Goal: Information Seeking & Learning: Find specific fact

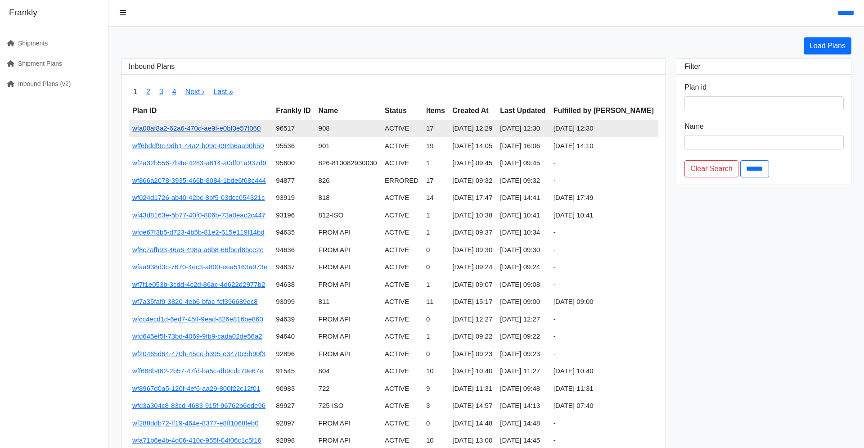
click at [261, 132] on link "wfa08af8a2-62a6-470d-ae9f-e0bf3e57f060" at bounding box center [196, 128] width 128 height 8
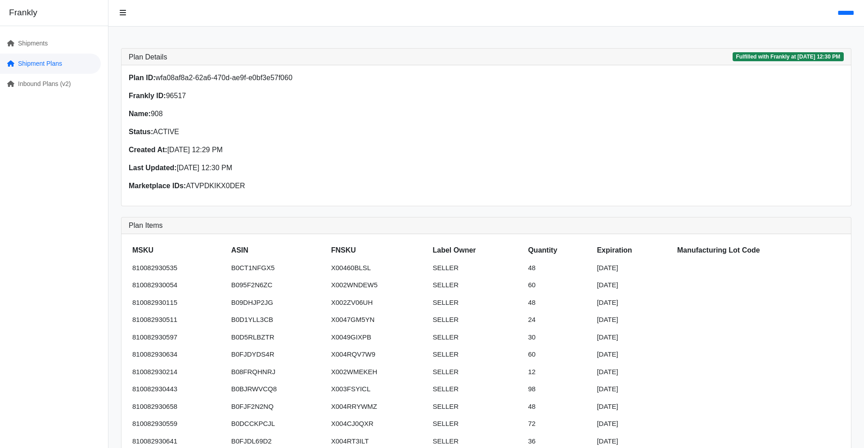
click at [37, 74] on link "Shipment Plans" at bounding box center [50, 64] width 101 height 20
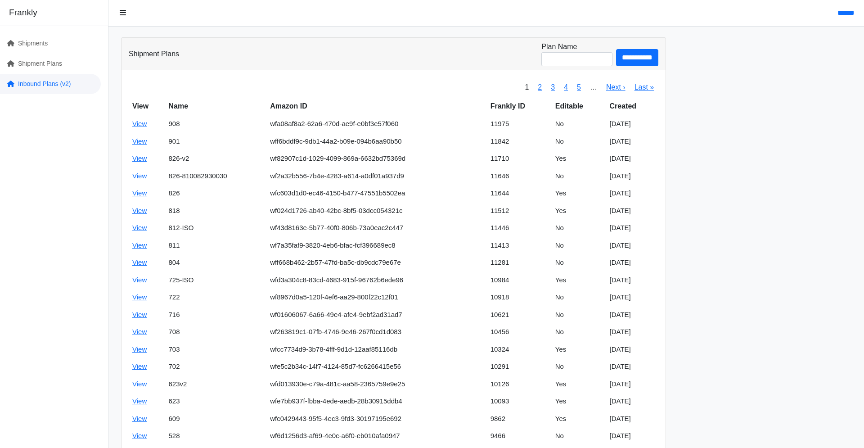
click at [38, 94] on link "Inbound Plans (v2)" at bounding box center [50, 84] width 101 height 20
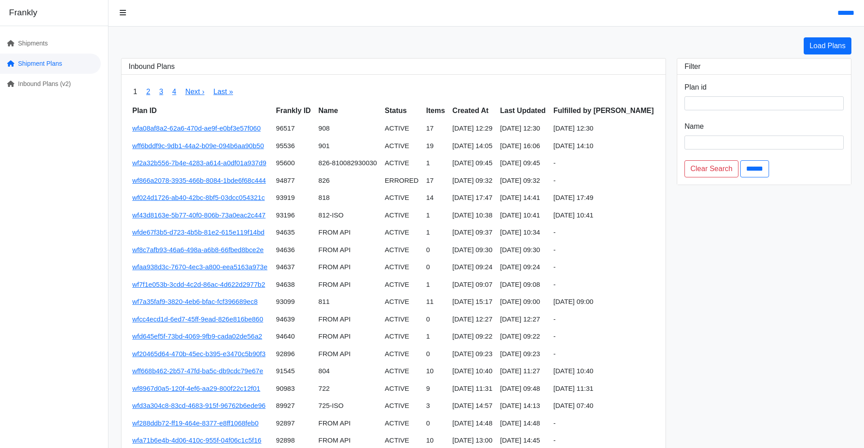
click at [50, 74] on link "Shipment Plans" at bounding box center [50, 64] width 101 height 20
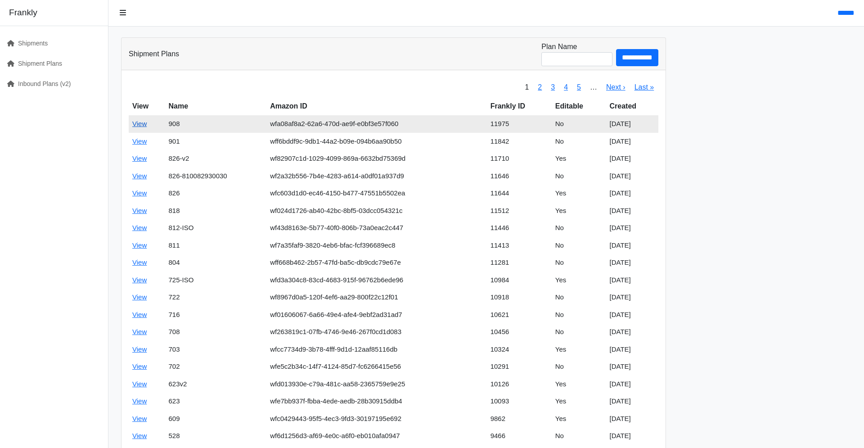
click at [147, 127] on link "View" at bounding box center [139, 124] width 14 height 8
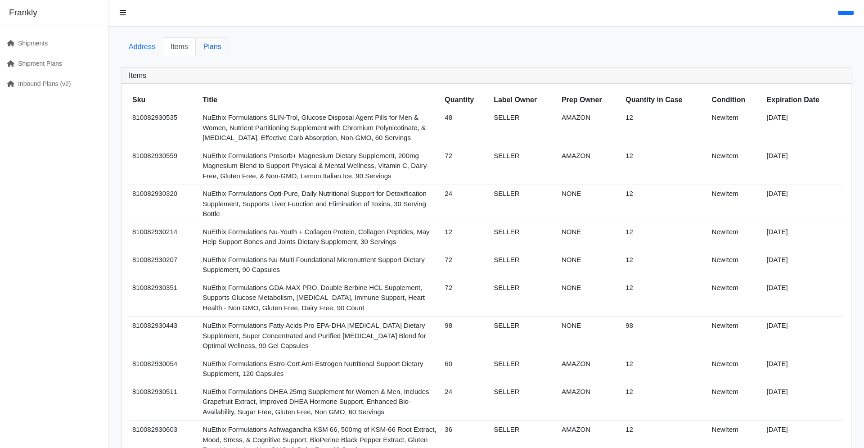
click at [229, 56] on link "Plans" at bounding box center [212, 46] width 33 height 19
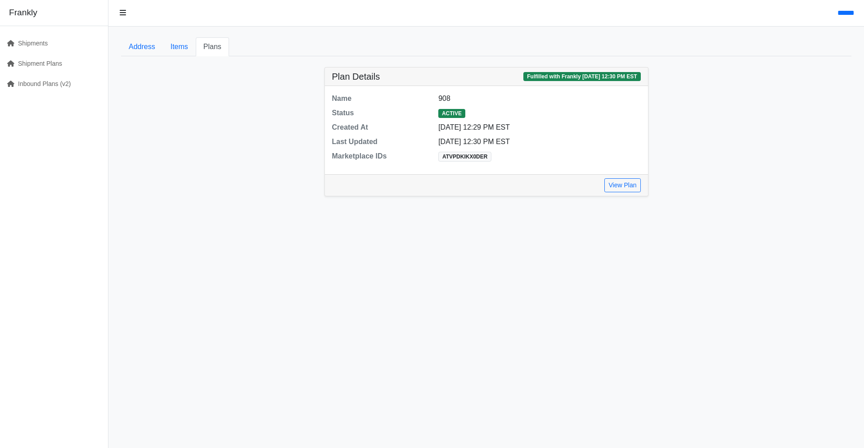
click at [794, 146] on div "Create Plan Loading... Loading your plan, please wait... Plan Details Fulfilled…" at bounding box center [486, 131] width 730 height 129
click at [640, 192] on link "View Plan" at bounding box center [622, 185] width 36 height 14
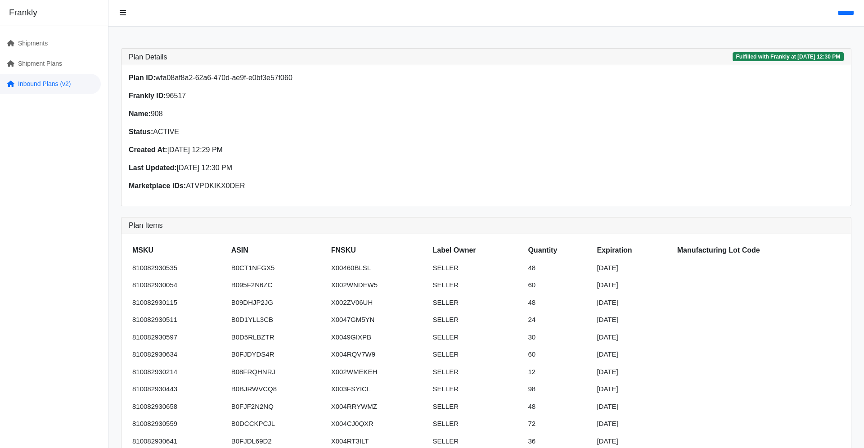
click at [31, 94] on link "Inbound Plans (v2)" at bounding box center [50, 84] width 101 height 20
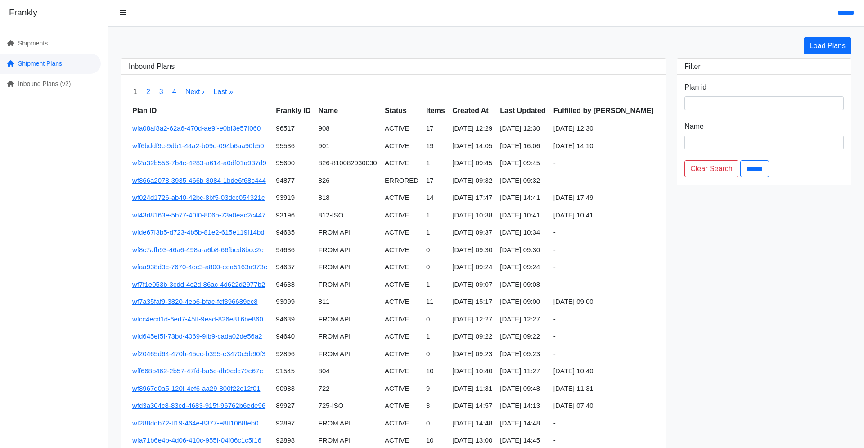
click at [53, 74] on link "Shipment Plans" at bounding box center [50, 64] width 101 height 20
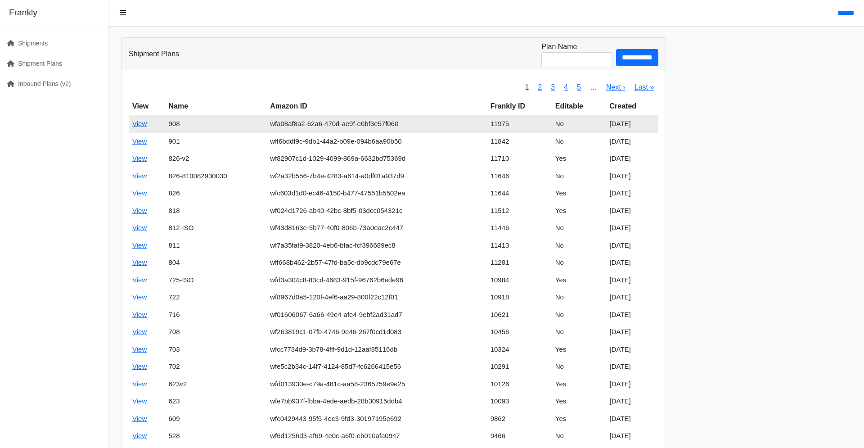
click at [147, 127] on link "View" at bounding box center [139, 124] width 14 height 8
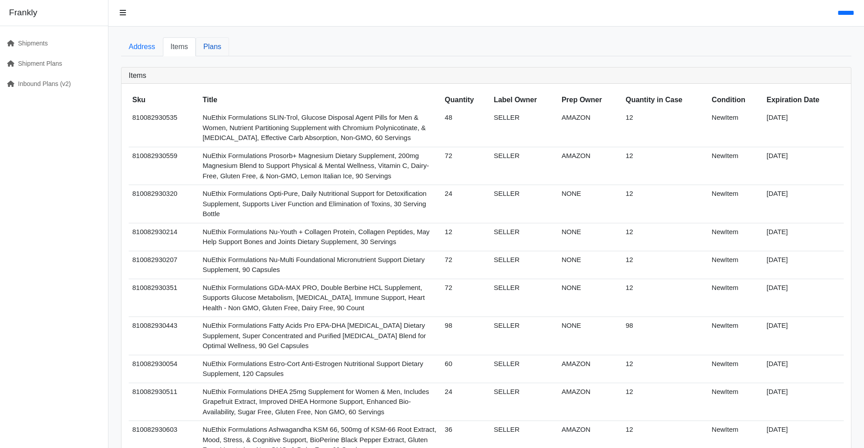
click at [229, 52] on link "Plans" at bounding box center [212, 46] width 33 height 19
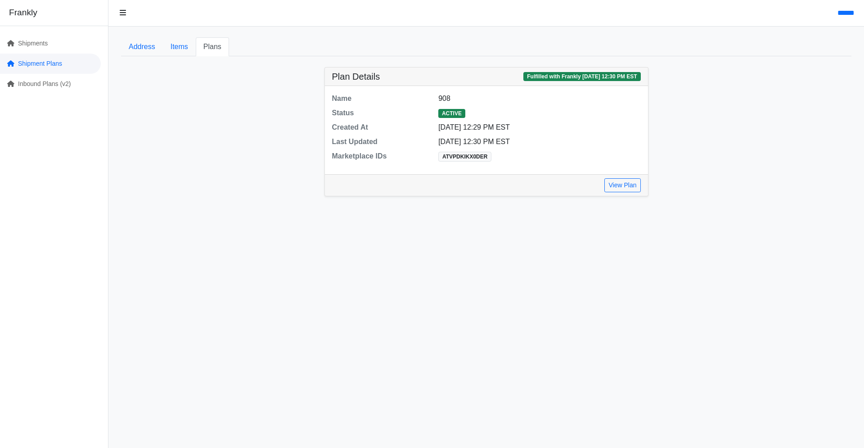
click at [75, 74] on link "Shipment Plans" at bounding box center [50, 64] width 101 height 20
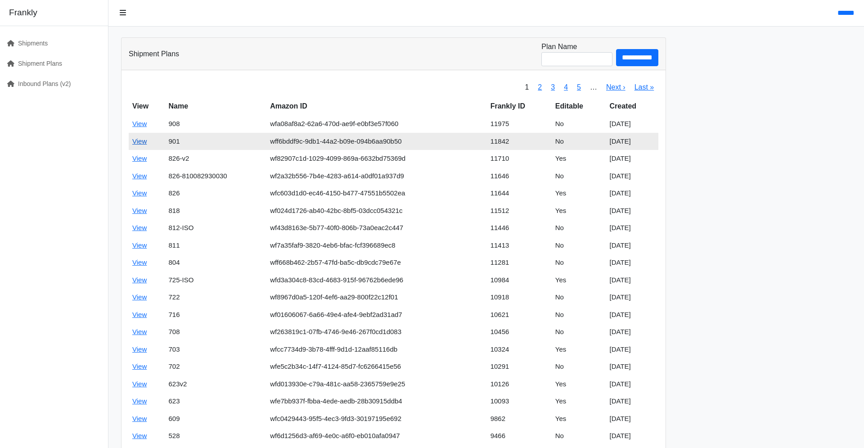
click at [147, 145] on link "View" at bounding box center [139, 141] width 14 height 8
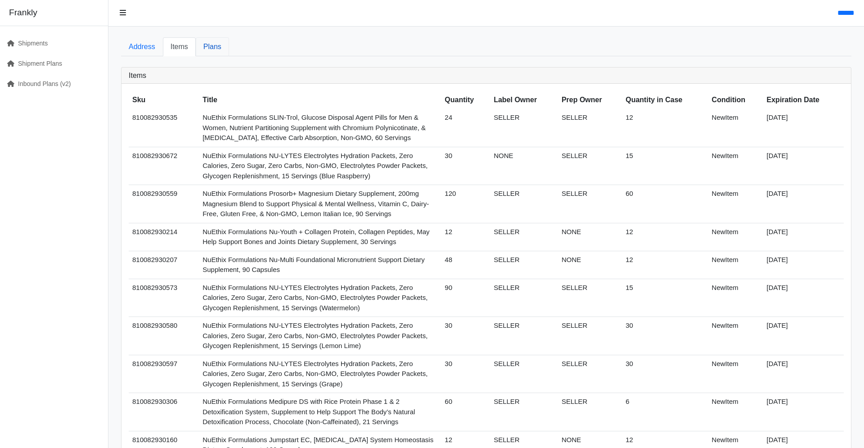
click at [229, 56] on link "Plans" at bounding box center [212, 46] width 33 height 19
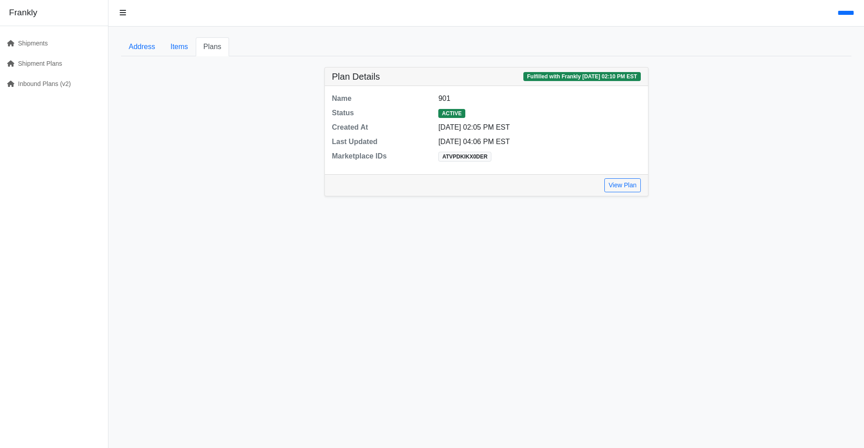
click at [477, 144] on dl "Name 901 Status ACTIVE Created At 09/01/2025 02:05 PM EST Last Updated 09/10/20…" at bounding box center [486, 130] width 319 height 74
click at [628, 192] on link "View Plan" at bounding box center [622, 185] width 36 height 14
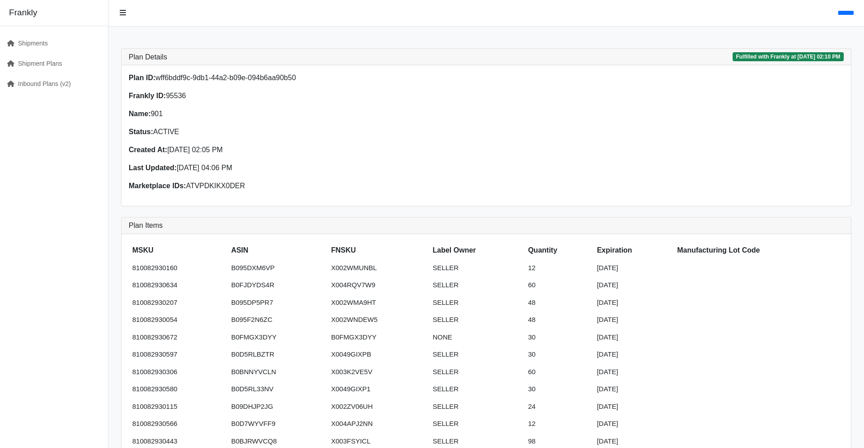
drag, startPoint x: 427, startPoint y: 105, endPoint x: 209, endPoint y: 114, distance: 218.4
click at [209, 114] on div "Plan ID: wff6bddf9c-9db1-44a2-b09e-094b6aa90b50 Frankly ID: 95536 Name: 901 Sta…" at bounding box center [304, 135] width 363 height 126
copy p "wff6bddf9c-9db1-44a2-b09e-094b6aa90b50"
click at [41, 74] on link "Shipment Plans" at bounding box center [50, 64] width 101 height 20
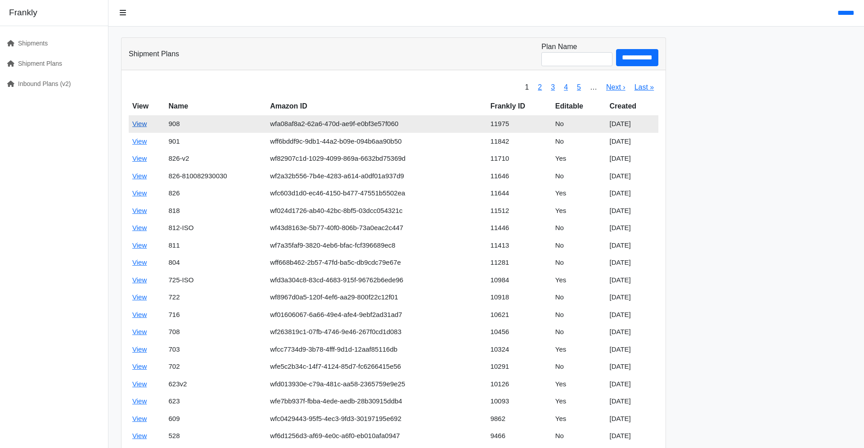
click at [147, 127] on link "View" at bounding box center [139, 124] width 14 height 8
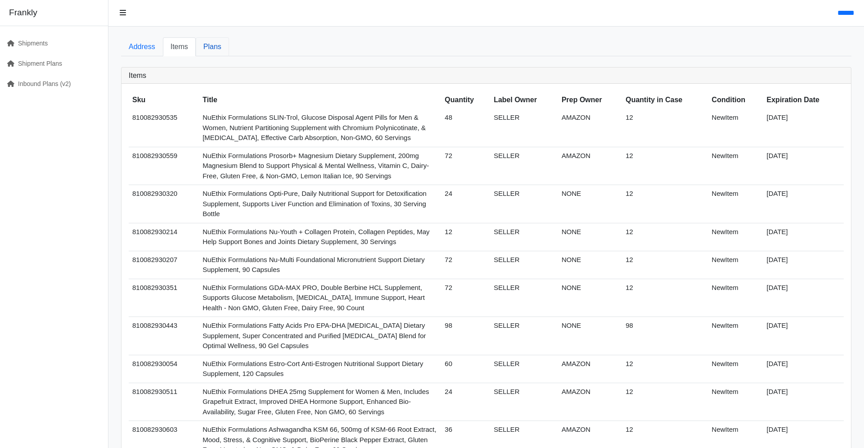
click at [229, 56] on link "Plans" at bounding box center [212, 46] width 33 height 19
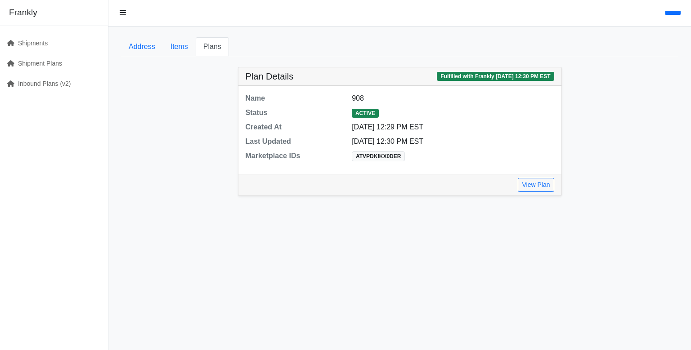
click at [194, 164] on div "Create Plan Loading... Loading your plan, please wait... Plan Details Fulfilled…" at bounding box center [399, 131] width 557 height 129
click at [535, 192] on link "View Plan" at bounding box center [536, 185] width 36 height 14
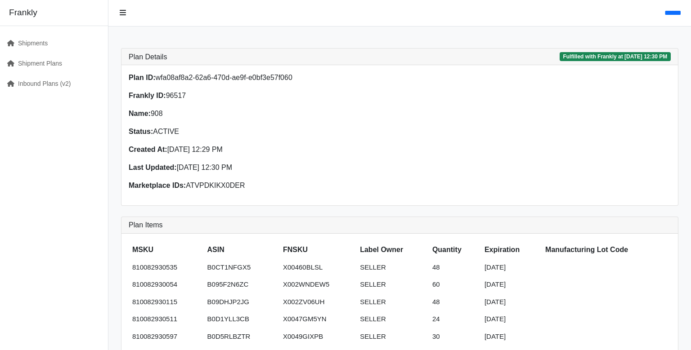
drag, startPoint x: 179, startPoint y: 127, endPoint x: 269, endPoint y: 126, distance: 90.0
click at [269, 126] on div "Plan ID: wfa08af8a2-62a6-470d-ae9f-e0bf3e57f060 Frankly ID: 96517 Name: 908 Sta…" at bounding box center [261, 135] width 277 height 126
copy p "Frankly ID: 96517"
click at [60, 74] on link "Shipment Plans" at bounding box center [50, 64] width 101 height 20
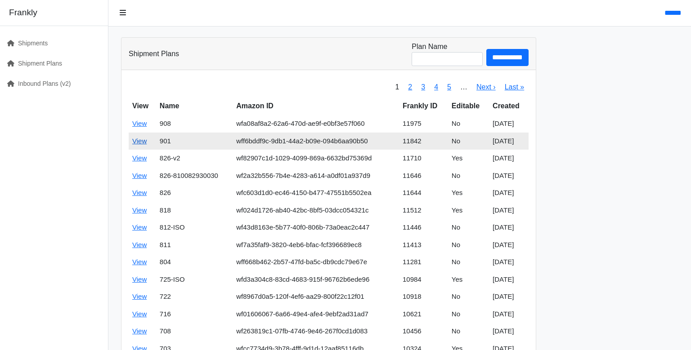
click at [147, 145] on link "View" at bounding box center [139, 141] width 14 height 8
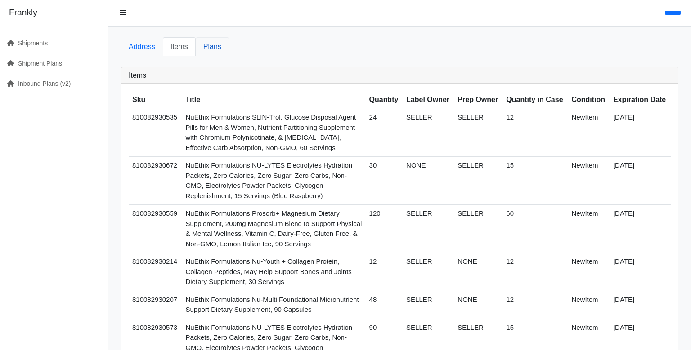
click at [229, 56] on link "Plans" at bounding box center [212, 46] width 33 height 19
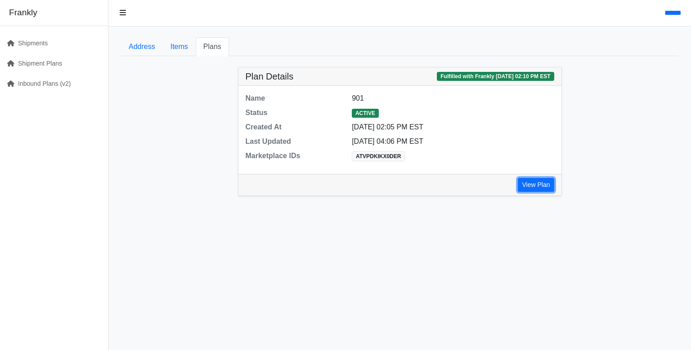
click at [554, 192] on link "View Plan" at bounding box center [536, 185] width 36 height 14
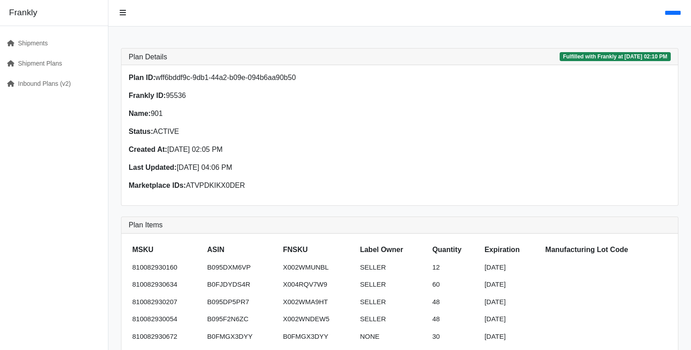
drag, startPoint x: 173, startPoint y: 122, endPoint x: 272, endPoint y: 138, distance: 100.7
click at [272, 138] on div "Plan ID: wff6bddf9c-9db1-44a2-b09e-094b6aa90b50 Frankly ID: 95536 Name: 901 Sta…" at bounding box center [261, 135] width 277 height 126
copy p "Frankly ID: 95536"
drag, startPoint x: 401, startPoint y: 107, endPoint x: 211, endPoint y: 101, distance: 189.5
click at [211, 101] on div "Plan ID: wff6bddf9c-9db1-44a2-b09e-094b6aa90b50 Frankly ID: 95536 Name: 901 Sta…" at bounding box center [399, 135] width 553 height 126
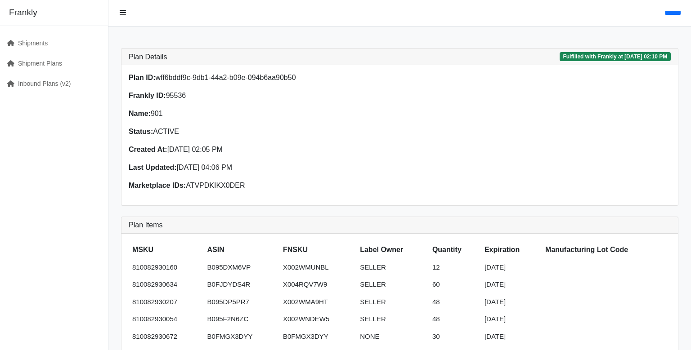
copy p "wff6bddf9c-9db1-44a2-b09e-094b6aa90b50"
click at [74, 74] on link "Shipment Plans" at bounding box center [50, 64] width 101 height 20
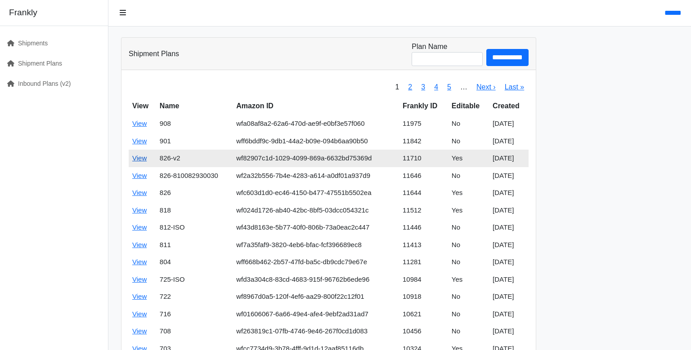
click at [147, 162] on link "View" at bounding box center [139, 158] width 14 height 8
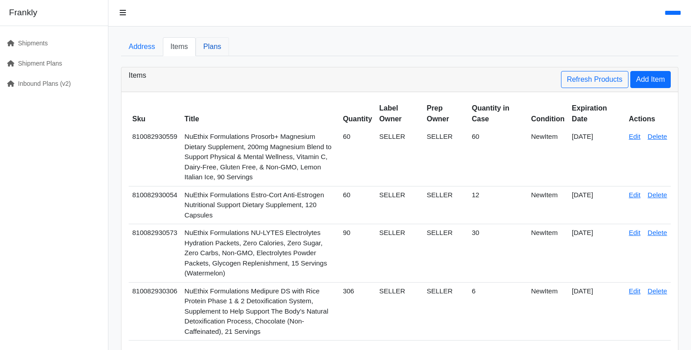
click at [229, 56] on link "Plans" at bounding box center [212, 46] width 33 height 19
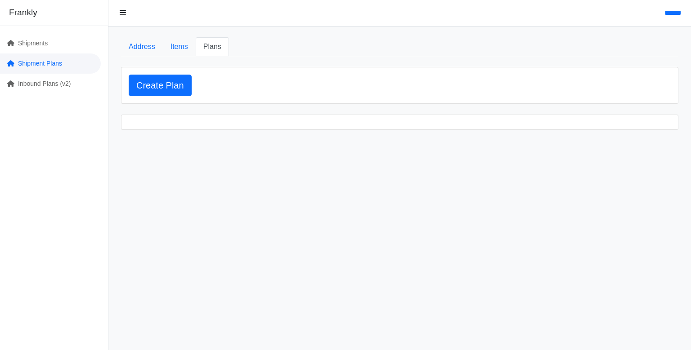
click at [51, 74] on link "Shipment Plans" at bounding box center [50, 64] width 101 height 20
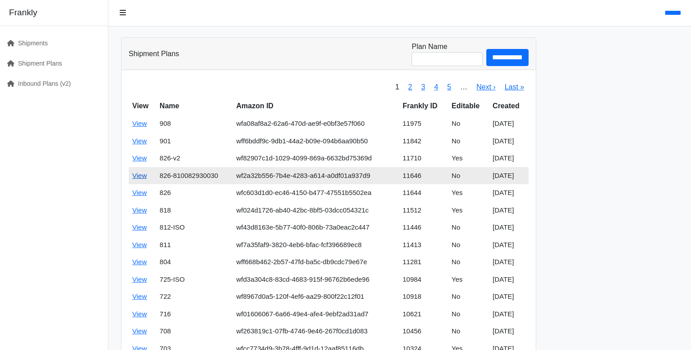
click at [147, 180] on link "View" at bounding box center [139, 176] width 14 height 8
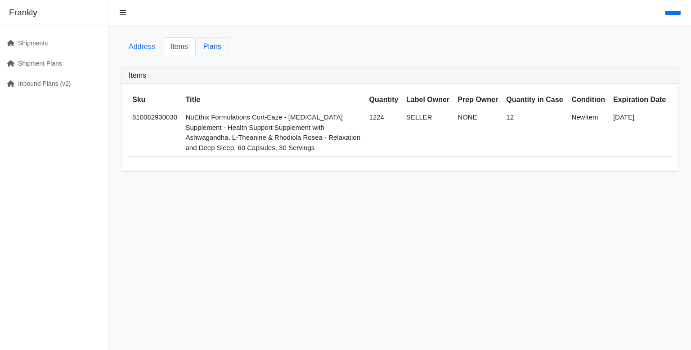
click at [229, 50] on link "Plans" at bounding box center [212, 46] width 33 height 19
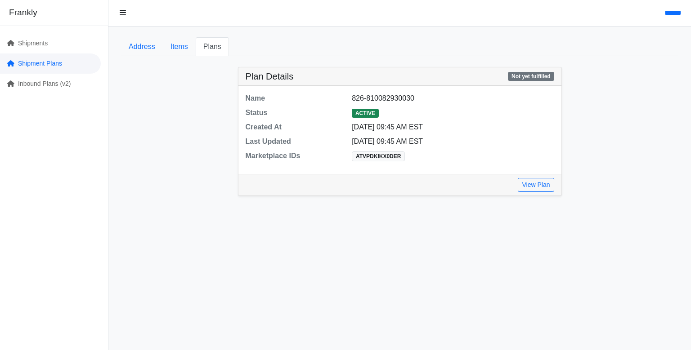
click at [71, 74] on link "Shipment Plans" at bounding box center [50, 64] width 101 height 20
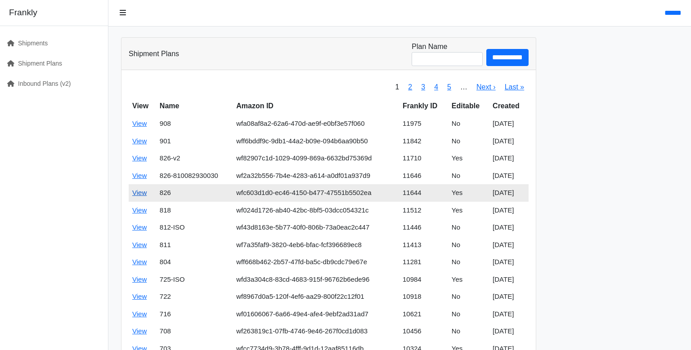
click at [147, 197] on link "View" at bounding box center [139, 193] width 14 height 8
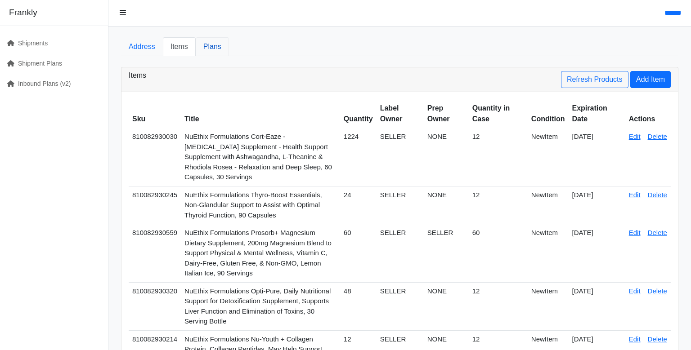
click at [229, 56] on link "Plans" at bounding box center [212, 46] width 33 height 19
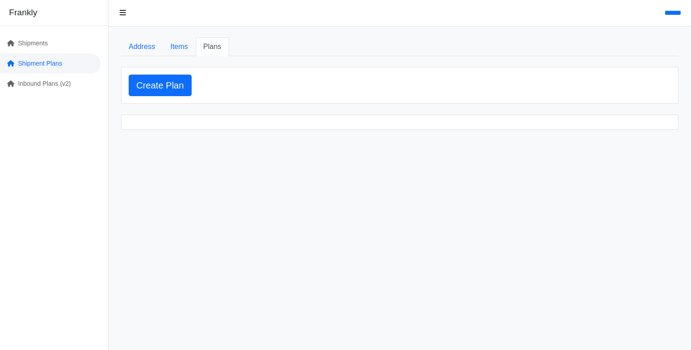
click at [57, 74] on link "Shipment Plans" at bounding box center [50, 64] width 101 height 20
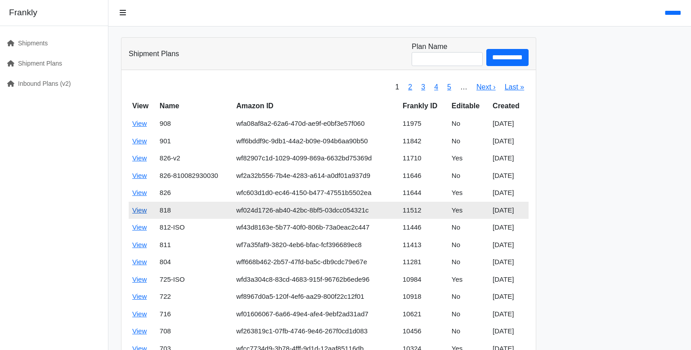
click at [147, 214] on link "View" at bounding box center [139, 211] width 14 height 8
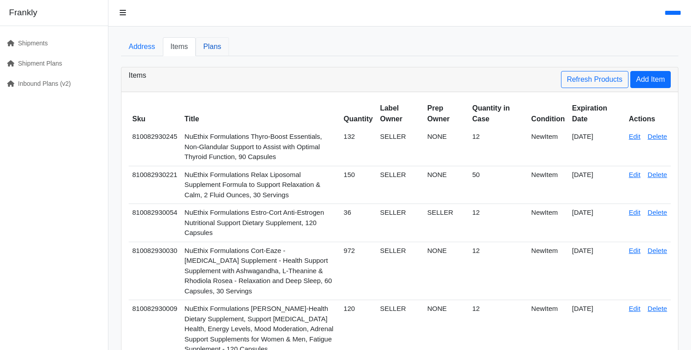
click at [229, 56] on link "Plans" at bounding box center [212, 46] width 33 height 19
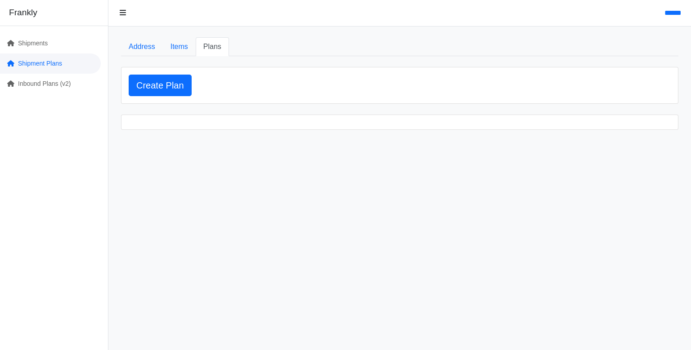
click at [56, 74] on link "Shipment Plans" at bounding box center [50, 64] width 101 height 20
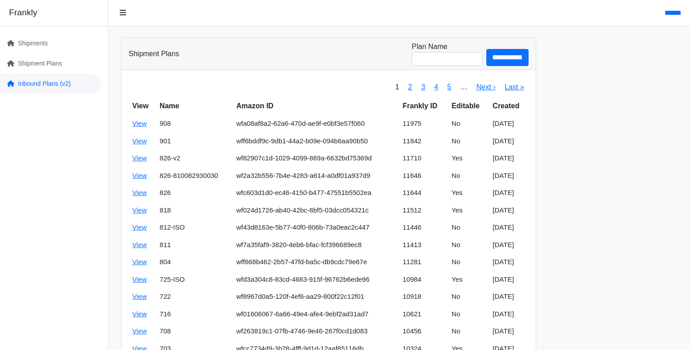
click at [63, 94] on link "Inbound Plans (v2)" at bounding box center [50, 84] width 101 height 20
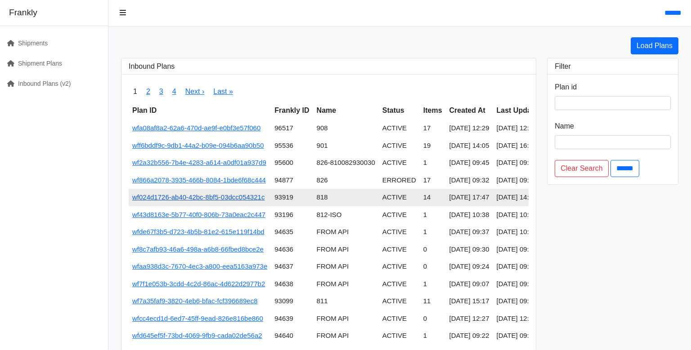
click at [265, 201] on link "wf024d1726-ab40-42bc-8bf5-03dcc054321c" at bounding box center [198, 197] width 132 height 8
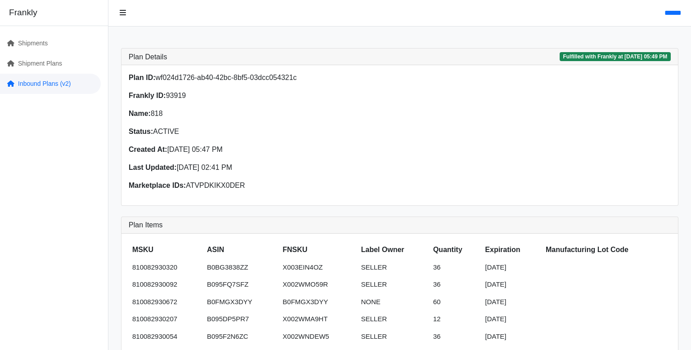
click at [66, 94] on link "Inbound Plans (v2)" at bounding box center [50, 84] width 101 height 20
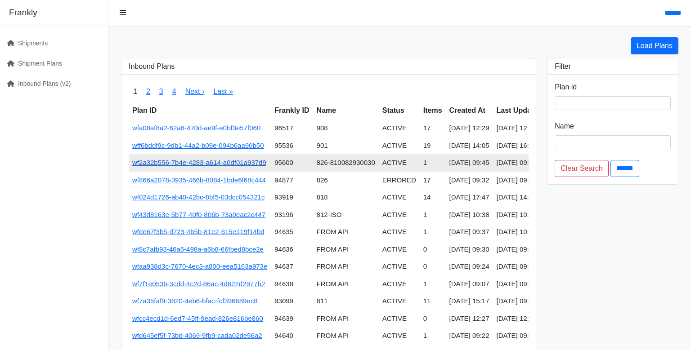
click at [266, 166] on link "wf2a32b556-7b4e-4283-a614-a0df01a937d9" at bounding box center [199, 163] width 134 height 8
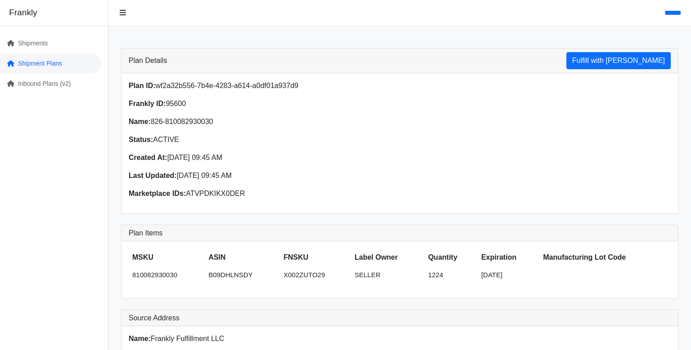
click at [72, 74] on link "Shipment Plans" at bounding box center [50, 64] width 101 height 20
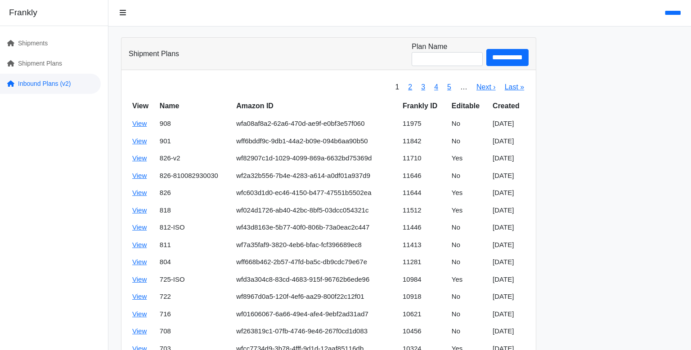
click at [55, 94] on link "Inbound Plans (v2)" at bounding box center [50, 84] width 101 height 20
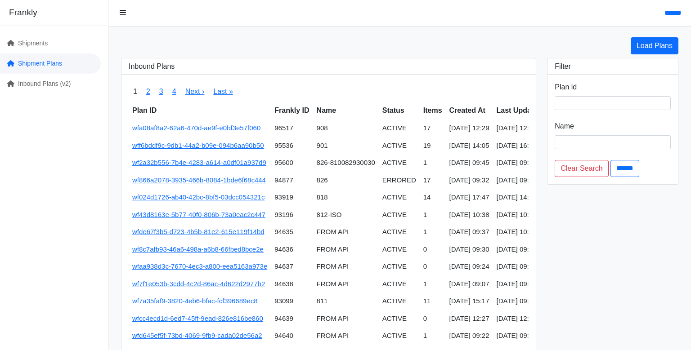
click at [58, 74] on link "Shipment Plans" at bounding box center [50, 64] width 101 height 20
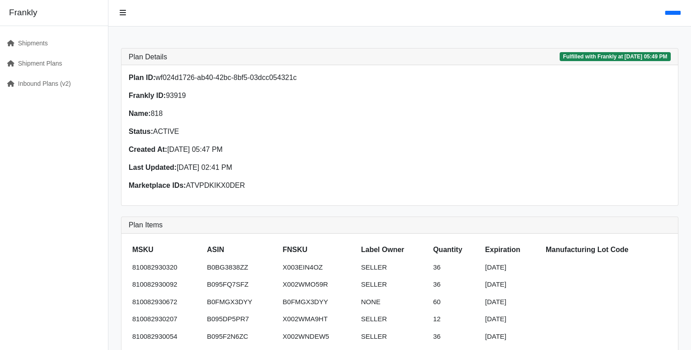
drag, startPoint x: 208, startPoint y: 106, endPoint x: 434, endPoint y: 112, distance: 226.4
click at [434, 112] on div "Plan ID: wf024d1726-ab40-42bc-8bf5-03dcc054321c Frankly ID: 93919 Name: 818 Sta…" at bounding box center [399, 135] width 553 height 126
copy p "wf024d1726-ab40-42bc-8bf5-03dcc054321c"
click at [393, 139] on div "Plan ID: wf024d1726-ab40-42bc-8bf5-03dcc054321c Frankly ID: 93919 Name: 818 Sta…" at bounding box center [261, 135] width 277 height 126
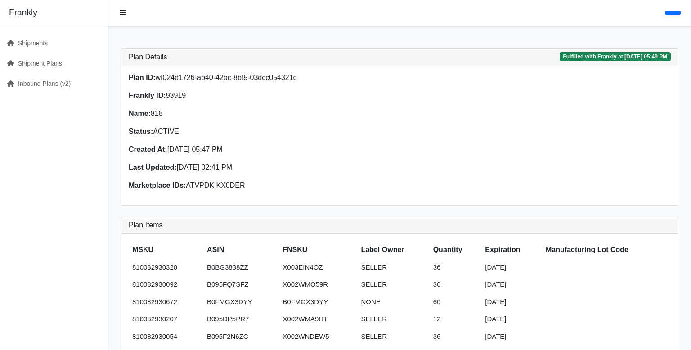
drag, startPoint x: 253, startPoint y: 127, endPoint x: 164, endPoint y: 128, distance: 89.1
click at [164, 129] on div "Plan ID: wf024d1726-ab40-42bc-8bf5-03dcc054321c Frankly ID: 93919 Name: 818 Sta…" at bounding box center [399, 135] width 557 height 140
copy p "Frankly ID: 93919"
click at [63, 54] on link "Shipments" at bounding box center [50, 43] width 101 height 20
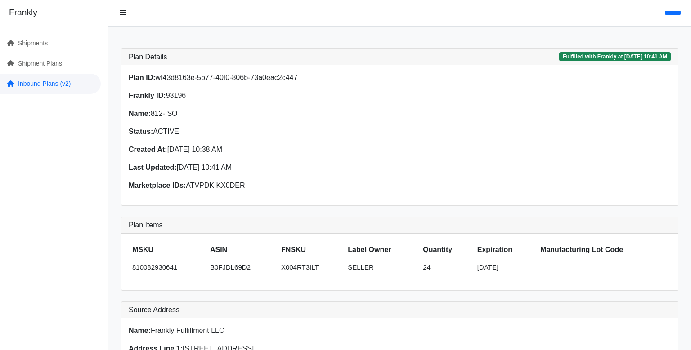
click at [36, 94] on link "Inbound Plans (v2)" at bounding box center [50, 84] width 101 height 20
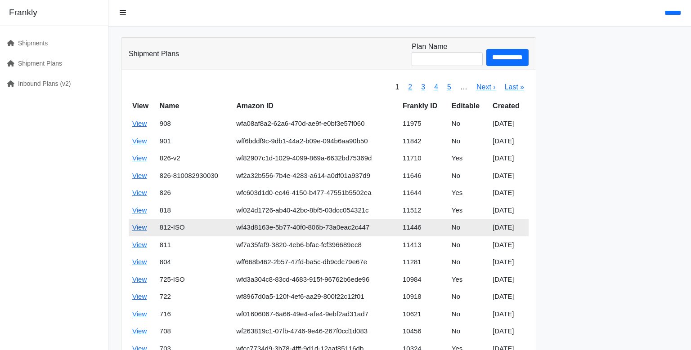
click at [147, 231] on link "View" at bounding box center [139, 228] width 14 height 8
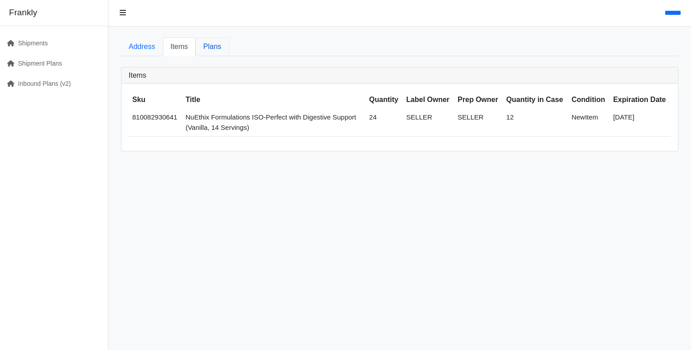
click at [229, 54] on link "Plans" at bounding box center [212, 46] width 33 height 19
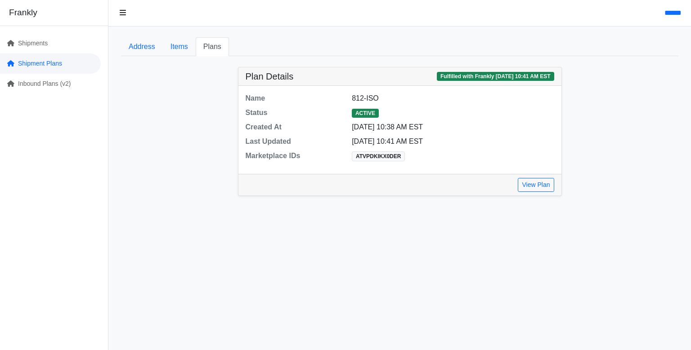
click at [36, 74] on link "Shipment Plans" at bounding box center [50, 64] width 101 height 20
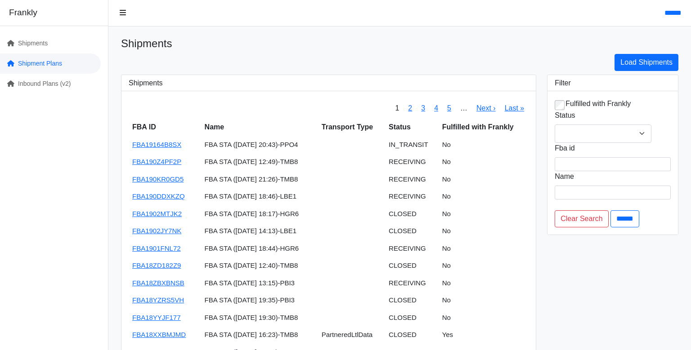
click at [81, 74] on link "Shipment Plans" at bounding box center [50, 64] width 101 height 20
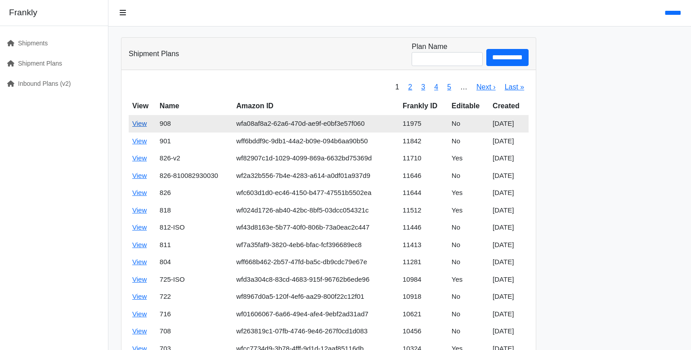
click at [147, 127] on link "View" at bounding box center [139, 124] width 14 height 8
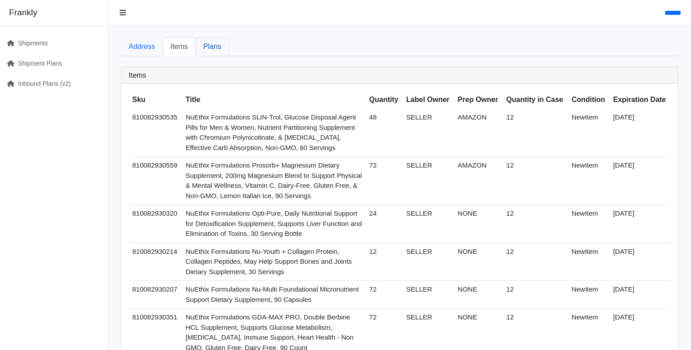
click at [229, 56] on link "Plans" at bounding box center [212, 46] width 33 height 19
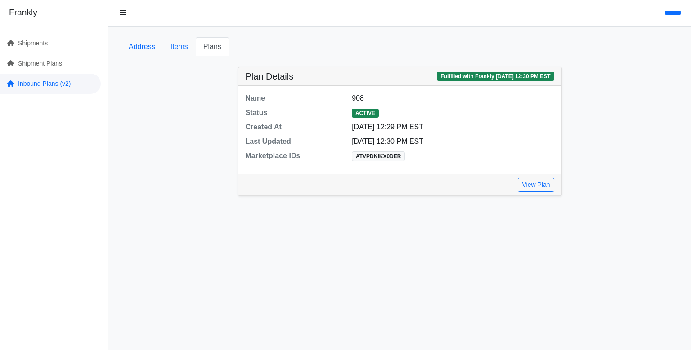
click at [63, 94] on link "Inbound Plans (v2)" at bounding box center [50, 84] width 101 height 20
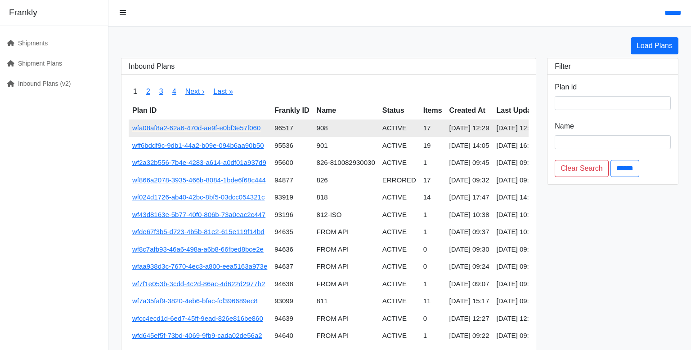
click at [313, 137] on td "96517" at bounding box center [292, 129] width 42 height 18
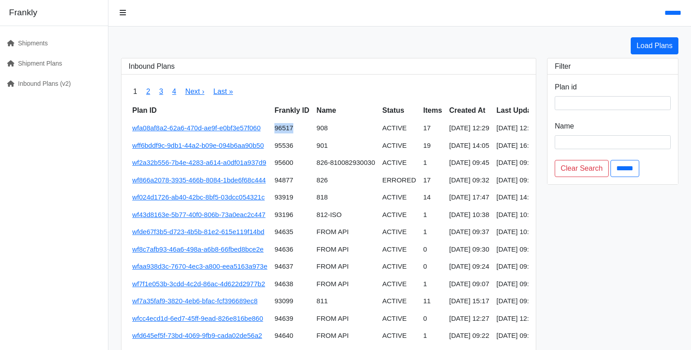
copy td "96517"
click at [36, 94] on link "Inbound Plans (v2)" at bounding box center [50, 84] width 101 height 20
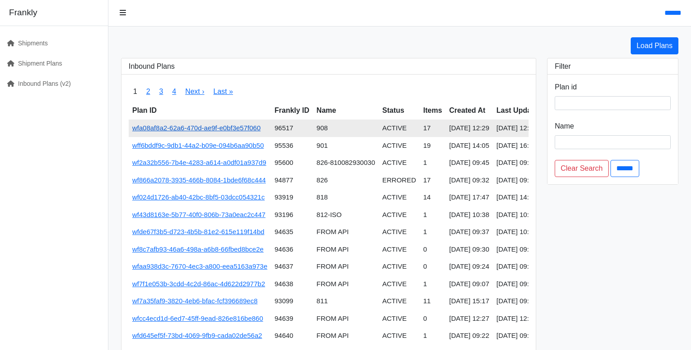
click at [261, 132] on link "wfa08af8a2-62a6-470d-ae9f-e0bf3e57f060" at bounding box center [196, 128] width 128 height 8
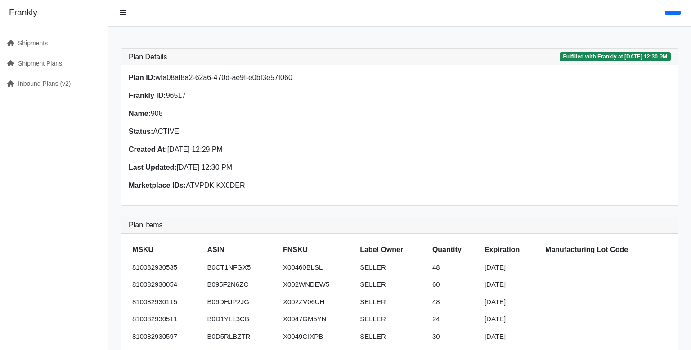
drag, startPoint x: 170, startPoint y: 127, endPoint x: 268, endPoint y: 129, distance: 98.1
click at [268, 129] on div "Plan ID: wfa08af8a2-62a6-470d-ae9f-e0bf3e57f060 Frankly ID: 96517 Name: 908 Sta…" at bounding box center [261, 135] width 277 height 126
copy p "Frankly ID: 96517"
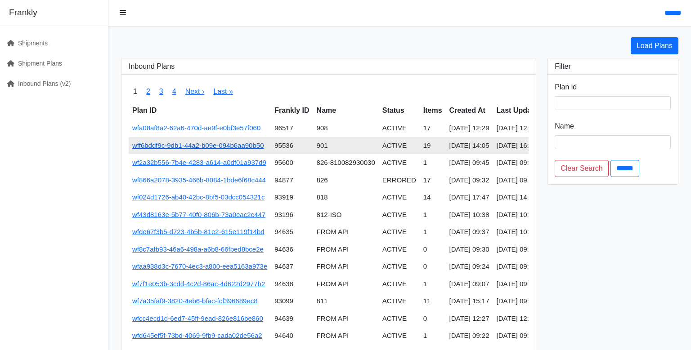
click at [264, 149] on link "wff6bddf9c-9db1-44a2-b09e-094b6aa90b50" at bounding box center [197, 146] width 131 height 8
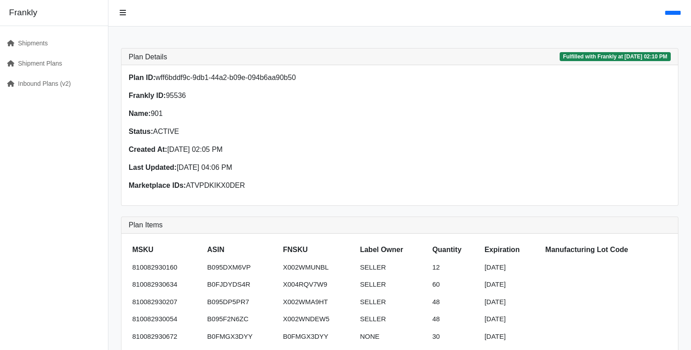
drag, startPoint x: 421, startPoint y: 98, endPoint x: 210, endPoint y: 112, distance: 212.0
click at [210, 112] on div "Plan ID: wff6bddf9c-9db1-44a2-b09e-094b6aa90b50 Frankly ID: 95536 Name: 901 Sta…" at bounding box center [399, 135] width 553 height 126
copy p "wff6bddf9c-9db1-44a2-b09e-094b6aa90b50"
